Goal: Information Seeking & Learning: Check status

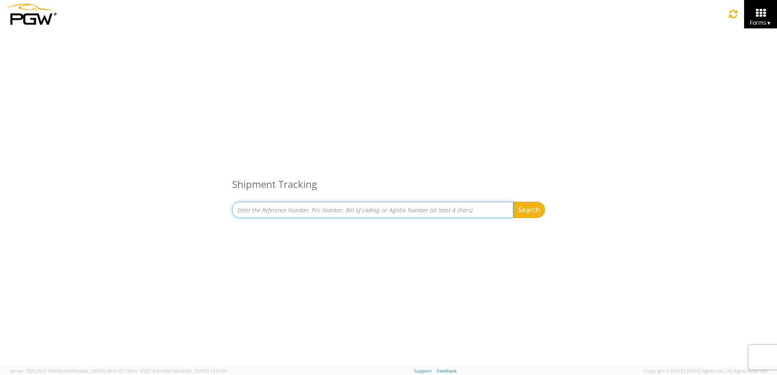
click at [355, 210] on input at bounding box center [372, 210] width 281 height 16
click at [513, 202] on button "Search" at bounding box center [529, 210] width 32 height 16
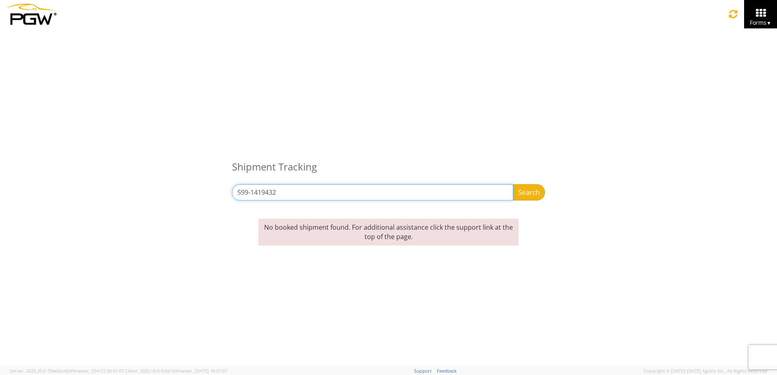
drag, startPoint x: 312, startPoint y: 200, endPoint x: 204, endPoint y: 197, distance: 107.7
click at [204, 197] on div "Shipment Tracking 599-1419432 Search Refine By Ship From Date To" at bounding box center [388, 119] width 777 height 182
click at [513, 184] on button "Search" at bounding box center [529, 192] width 32 height 16
drag, startPoint x: 323, startPoint y: 190, endPoint x: 190, endPoint y: 188, distance: 133.3
click at [190, 188] on div "Shipment Tracking 734-1178540 Search Refine By Ship From Date To" at bounding box center [388, 119] width 777 height 182
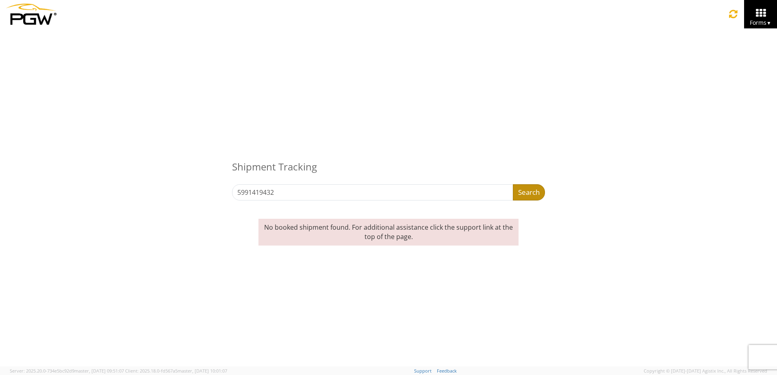
click at [526, 187] on button "Search" at bounding box center [529, 192] width 32 height 16
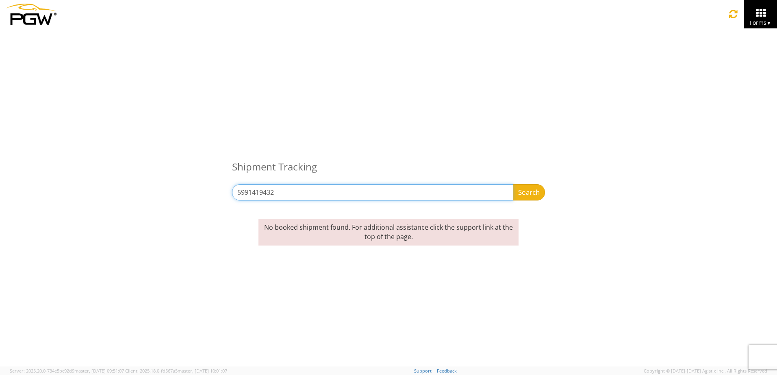
click at [289, 199] on input "5991419432" at bounding box center [372, 192] width 281 height 16
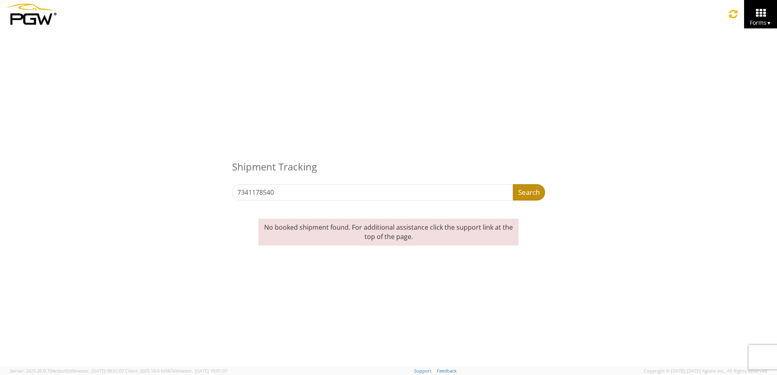
click at [518, 195] on button "Search" at bounding box center [529, 192] width 32 height 16
click at [750, 26] on span "Forms ▼" at bounding box center [761, 23] width 22 height 8
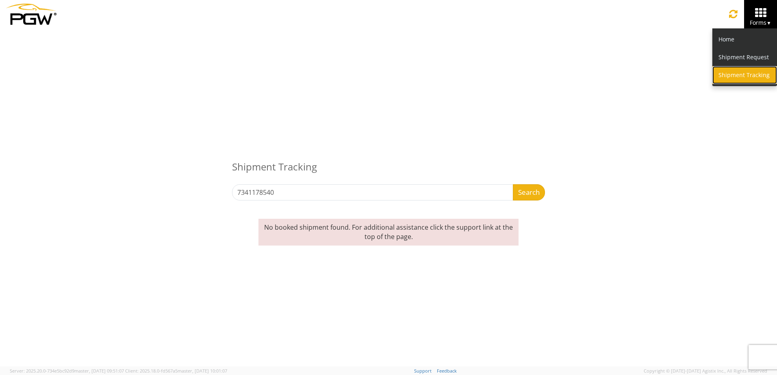
click at [745, 77] on link "Shipment Tracking" at bounding box center [744, 75] width 65 height 18
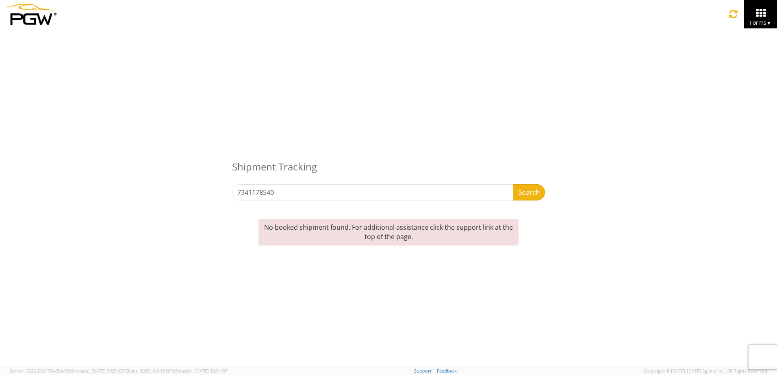
click at [39, 12] on img at bounding box center [31, 14] width 50 height 21
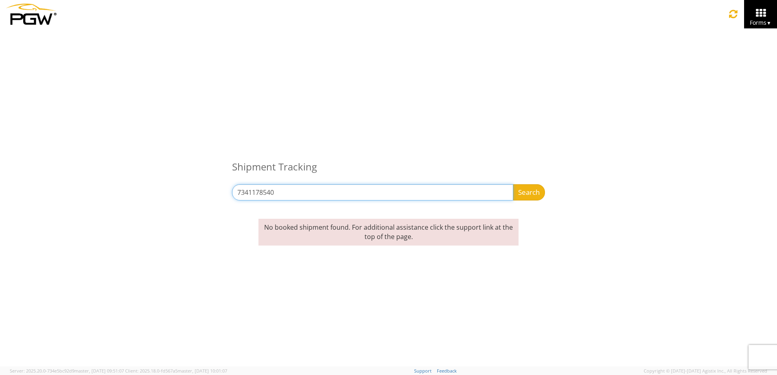
click at [307, 192] on input "7341178540" at bounding box center [372, 192] width 281 height 16
click at [513, 184] on button "Search" at bounding box center [529, 192] width 32 height 16
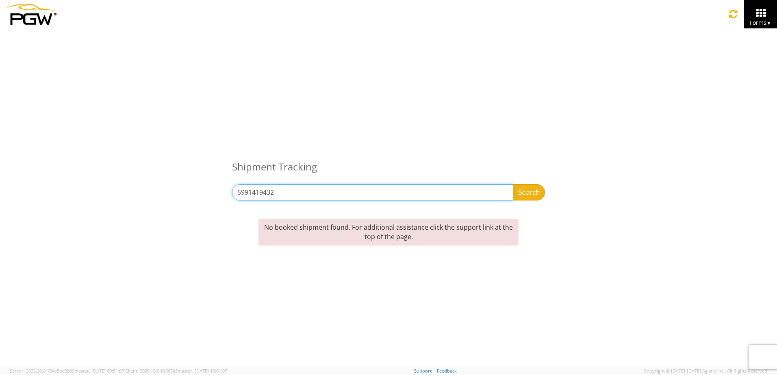
click at [513, 184] on button "Search" at bounding box center [529, 192] width 32 height 16
type input "24033"
click at [513, 184] on button "Search" at bounding box center [529, 192] width 32 height 16
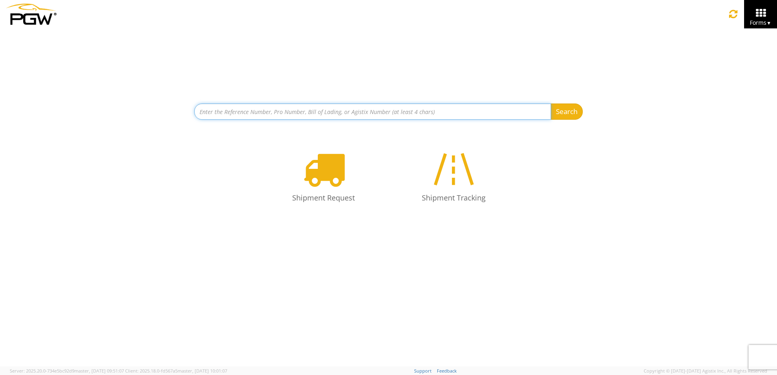
click at [302, 113] on input at bounding box center [372, 112] width 357 height 16
type input "24033"
click at [550, 104] on button "Search" at bounding box center [566, 112] width 32 height 16
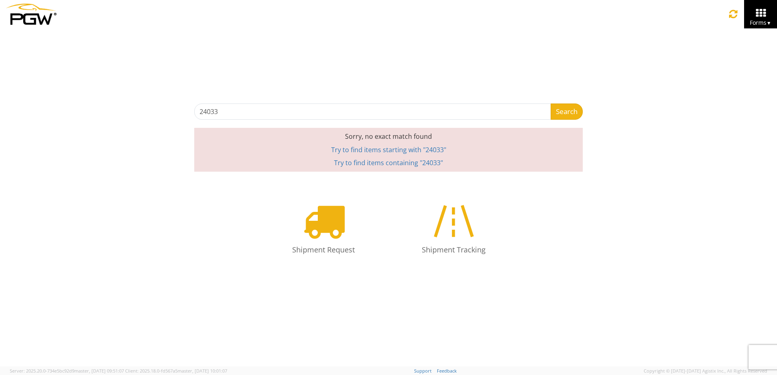
click at [368, 164] on link "Try to find items containing "24033"" at bounding box center [388, 162] width 109 height 9
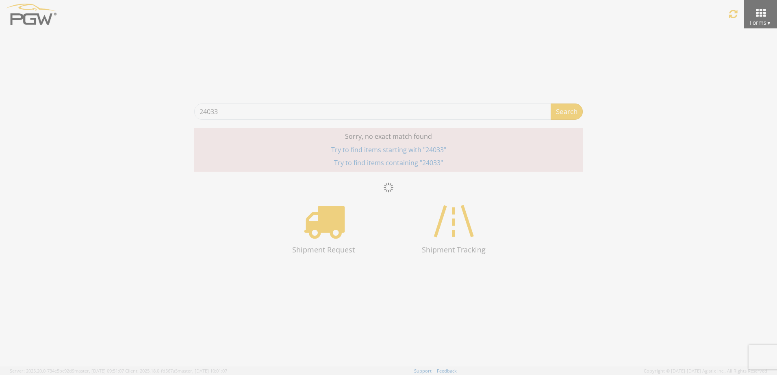
click at [559, 114] on div at bounding box center [388, 187] width 777 height 375
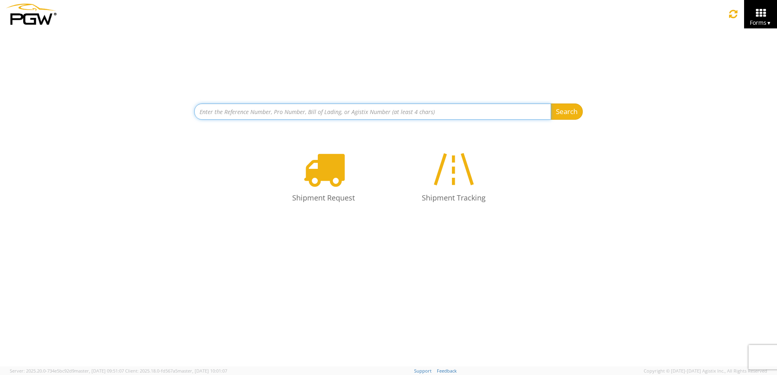
click at [291, 114] on input at bounding box center [372, 112] width 357 height 16
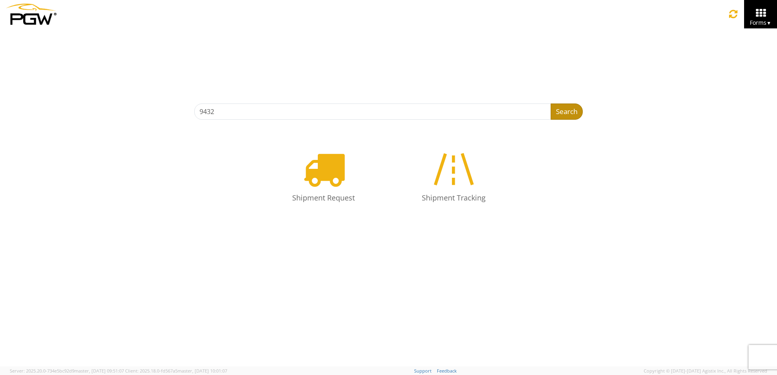
click at [565, 104] on button "Search" at bounding box center [566, 112] width 32 height 16
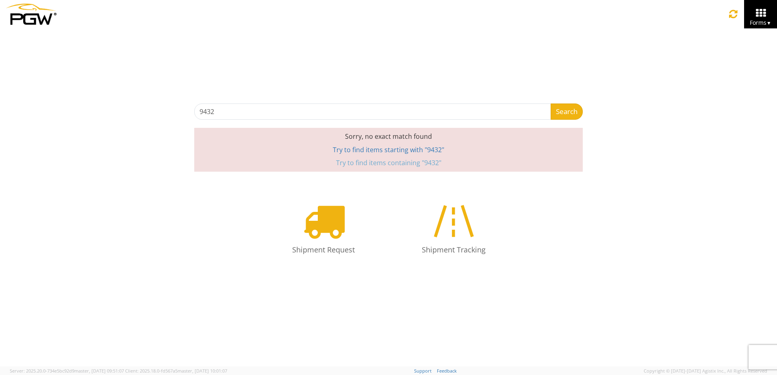
click at [402, 158] on link "Try to find items containing "9432"" at bounding box center [388, 162] width 105 height 9
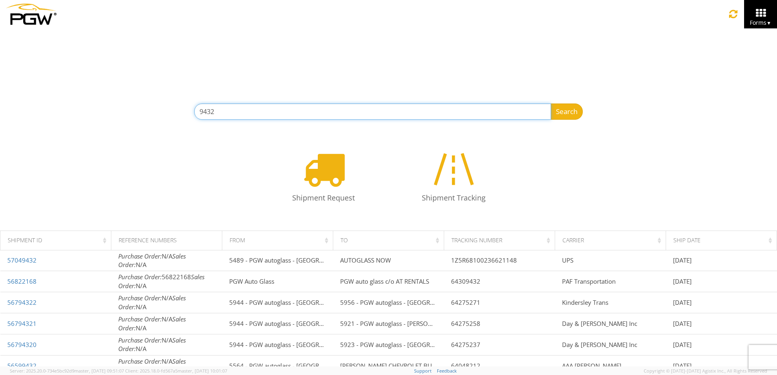
click at [217, 113] on input "9432" at bounding box center [372, 112] width 357 height 16
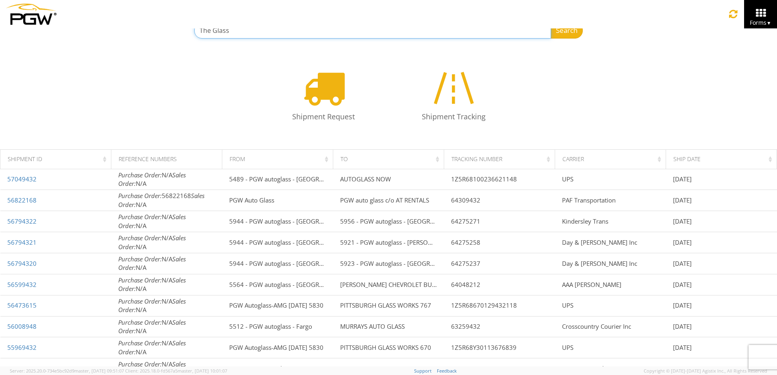
type input "The Glass"
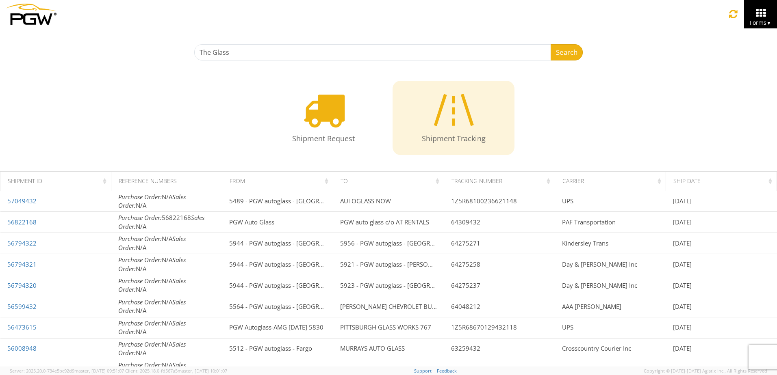
scroll to position [0, 0]
